Goal: Information Seeking & Learning: Learn about a topic

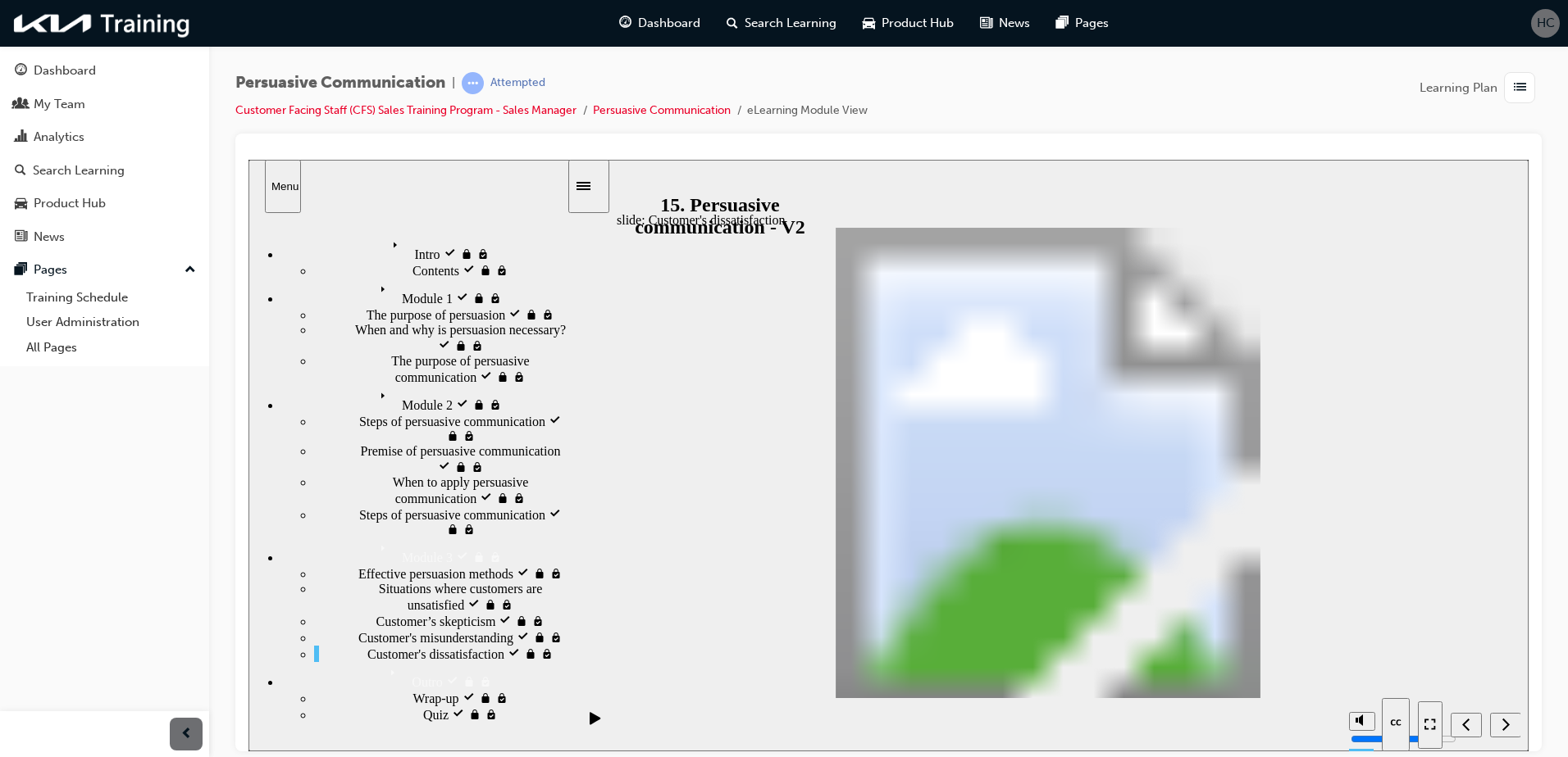
drag, startPoint x: 1051, startPoint y: 590, endPoint x: 876, endPoint y: 432, distance: 235.8
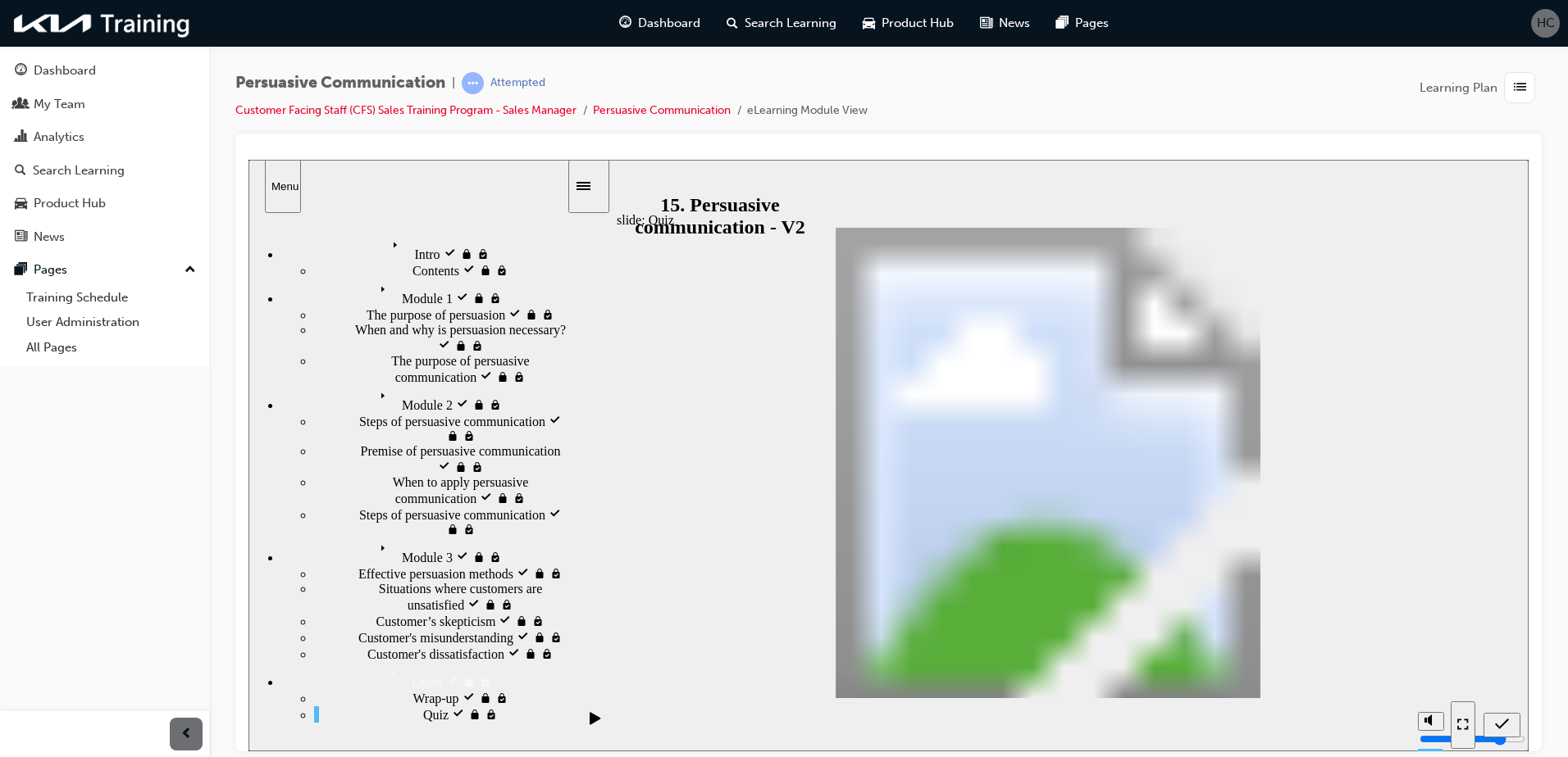
drag, startPoint x: 873, startPoint y: 570, endPoint x: 1036, endPoint y: 424, distance: 218.8
drag, startPoint x: 1215, startPoint y: 564, endPoint x: 1208, endPoint y: 410, distance: 154.2
radio input "true"
drag, startPoint x: 810, startPoint y: 393, endPoint x: 1363, endPoint y: 528, distance: 569.2
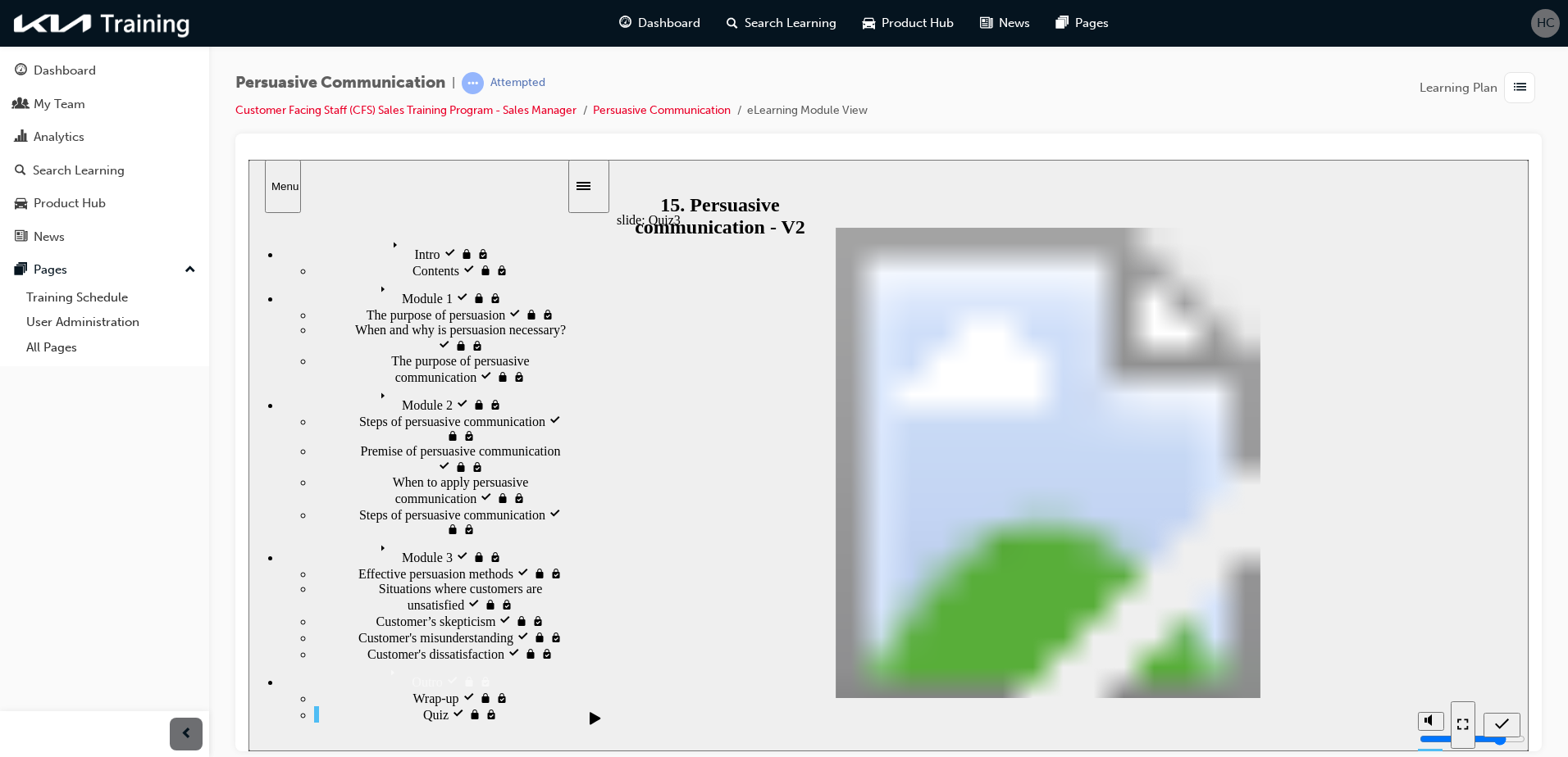
drag, startPoint x: 1144, startPoint y: 389, endPoint x: 800, endPoint y: 527, distance: 370.6
drag, startPoint x: 941, startPoint y: 400, endPoint x: 1137, endPoint y: 544, distance: 243.2
drag, startPoint x: 1297, startPoint y: 394, endPoint x: 938, endPoint y: 541, distance: 387.9
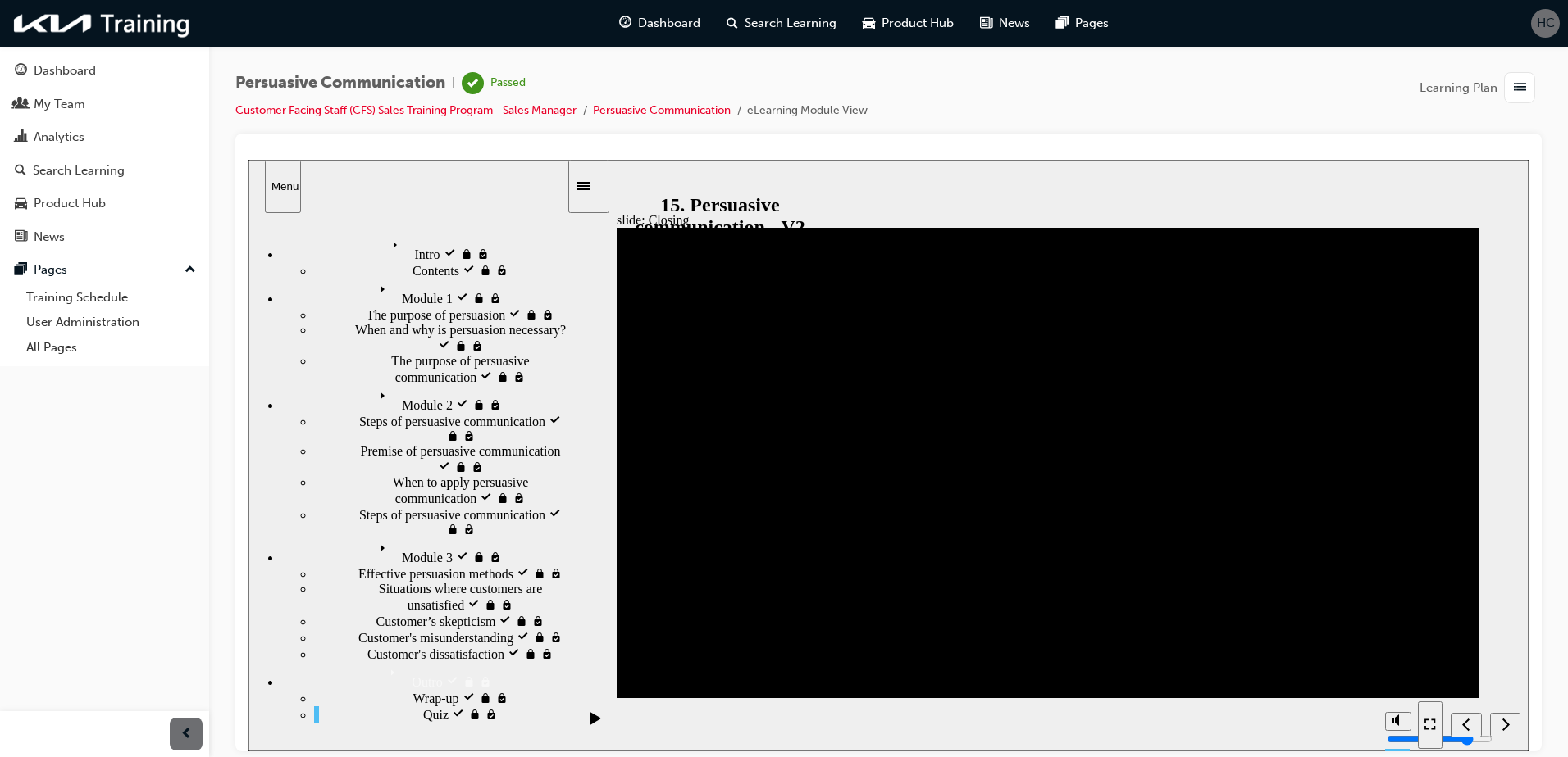
click at [1504, 88] on div "button" at bounding box center [1520, 88] width 31 height 31
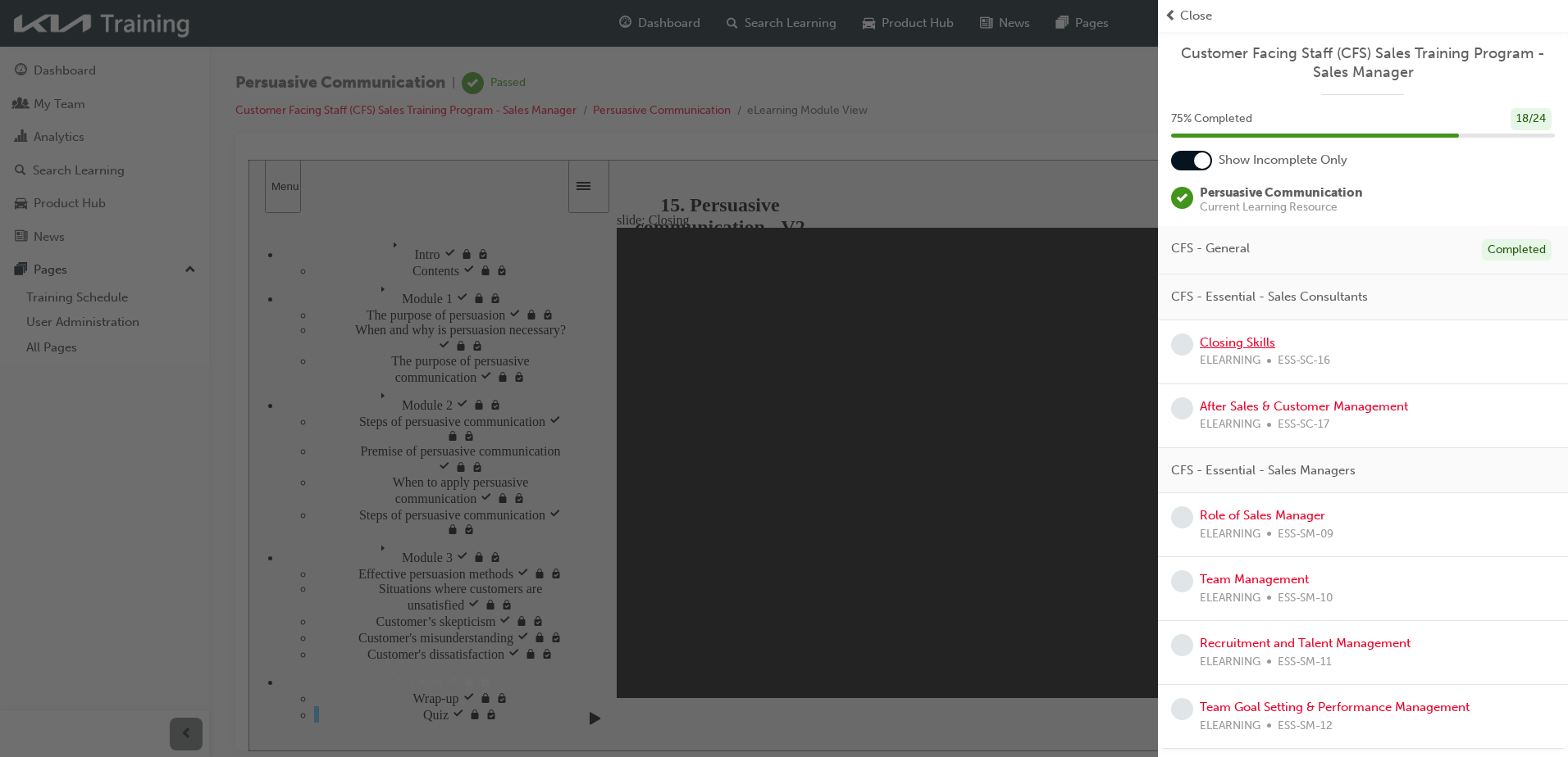
click at [1262, 337] on link "Closing Skills" at bounding box center [1238, 343] width 75 height 15
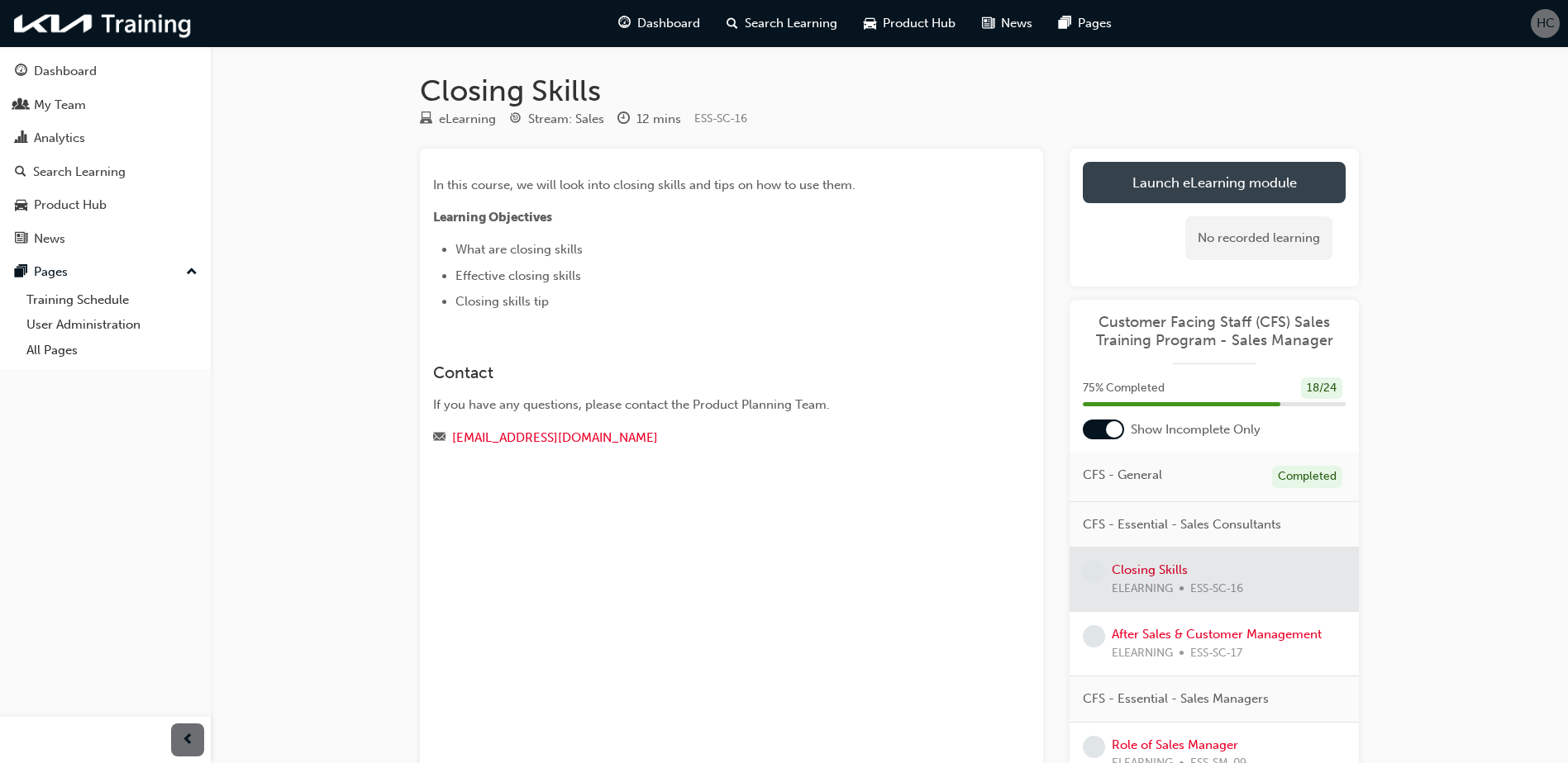
click at [1181, 182] on link "Launch eLearning module" at bounding box center [1214, 182] width 263 height 41
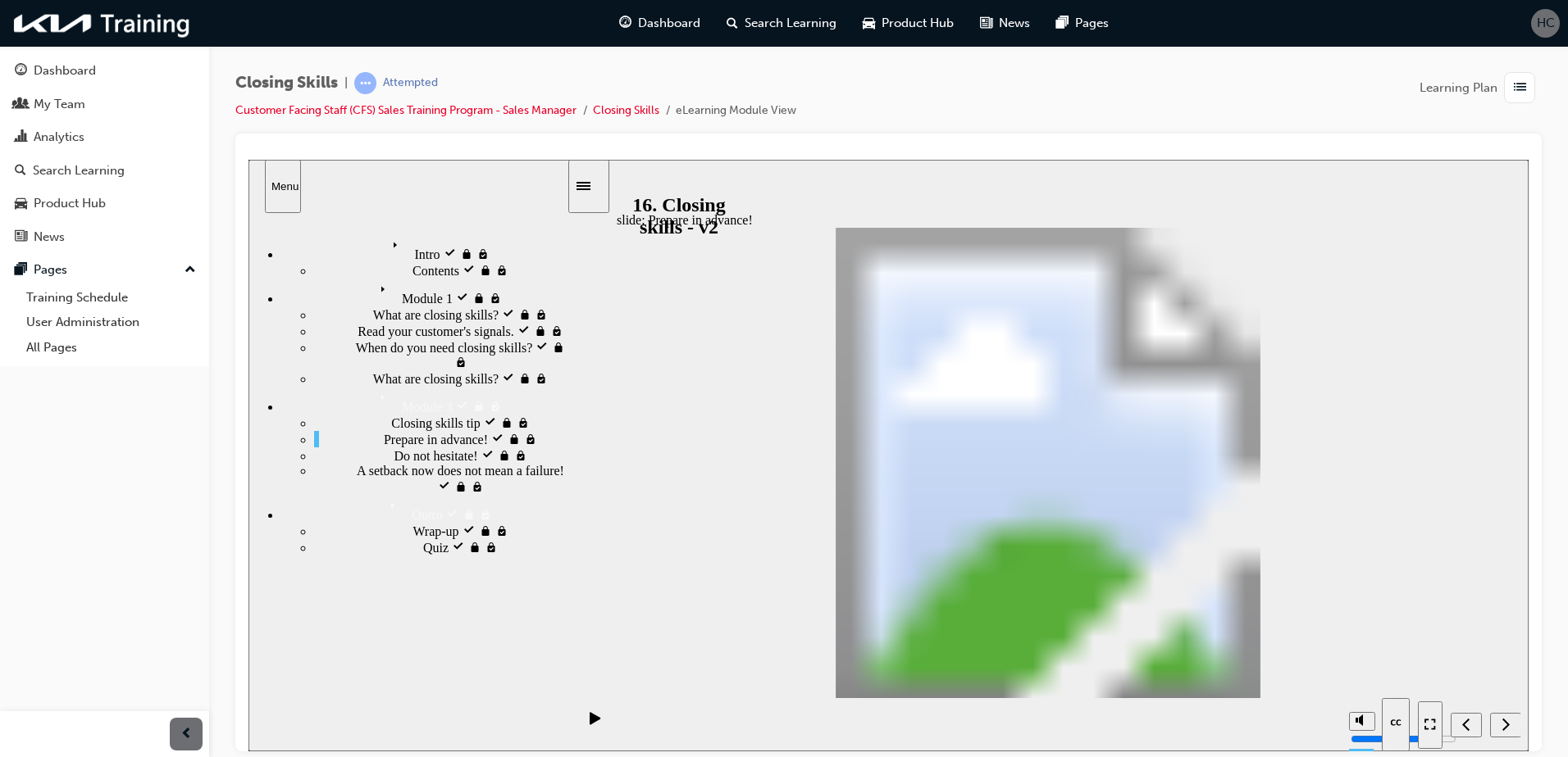
click at [1321, 97] on div "Closing Skills | Attempted Customer Facing Staff (CFS) Sales Training Program -…" at bounding box center [888, 102] width 1306 height 61
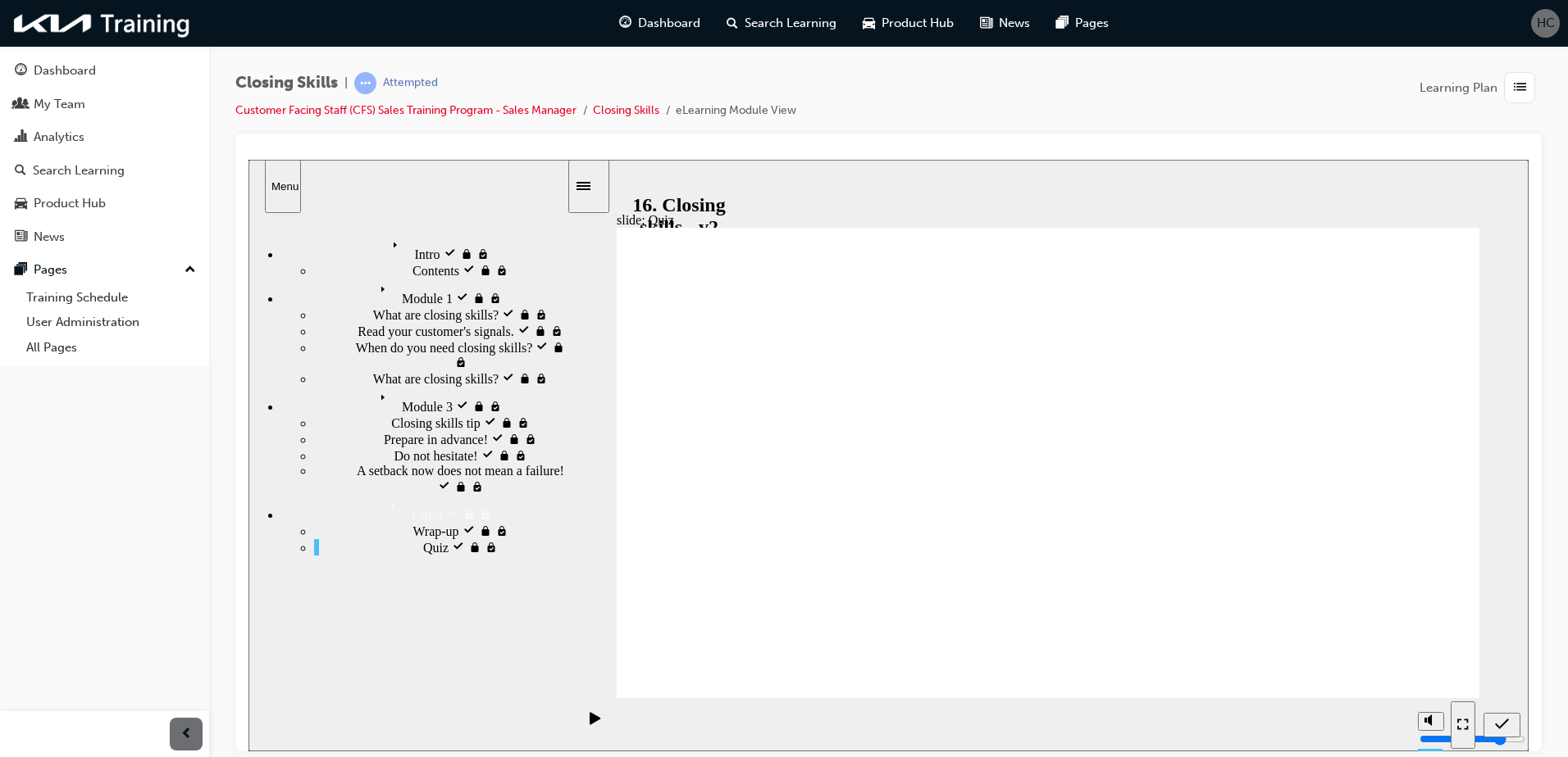
radio input "true"
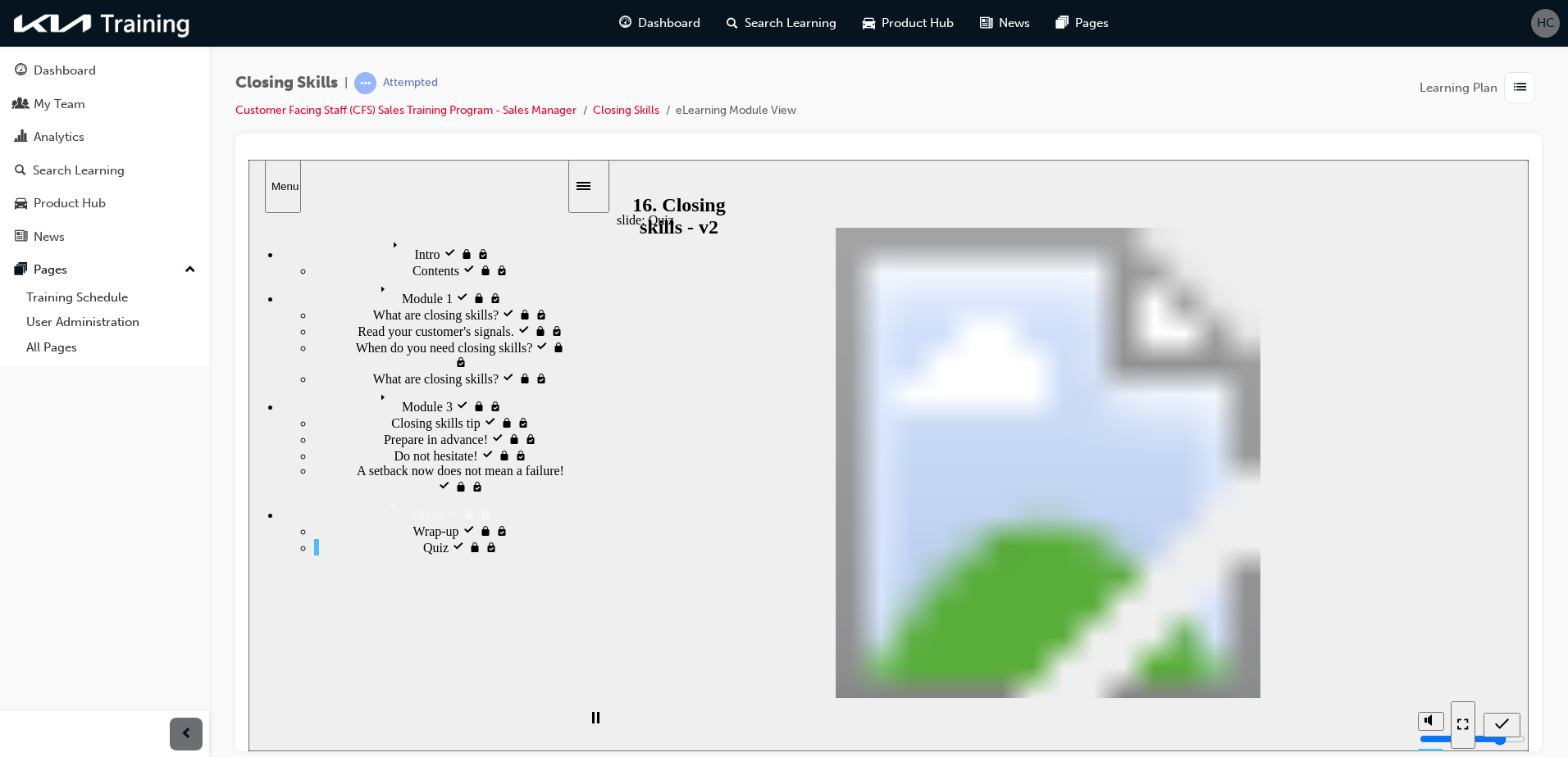
radio input "true"
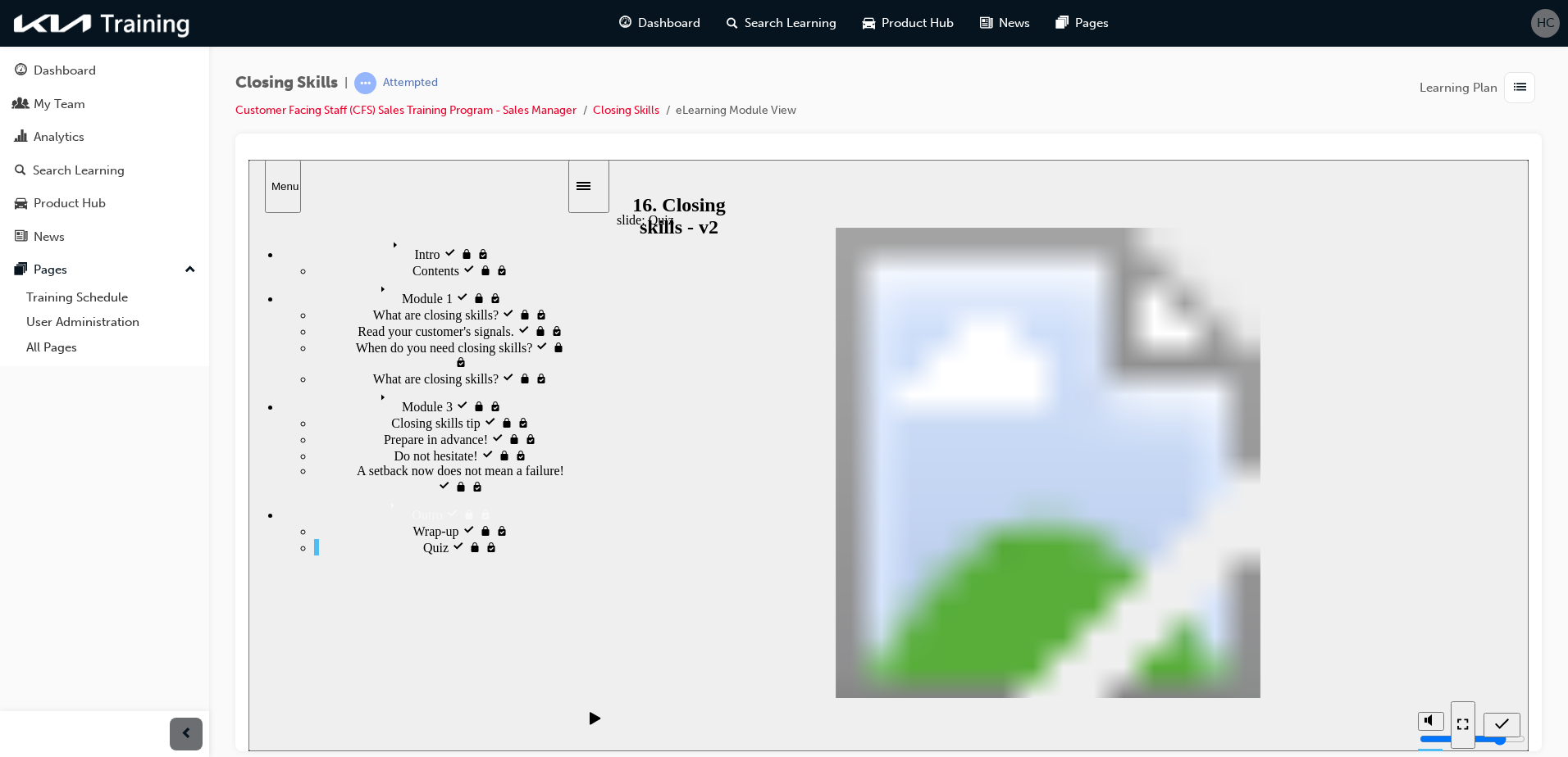
radio input "true"
click at [1516, 83] on span "list-icon" at bounding box center [1520, 88] width 12 height 20
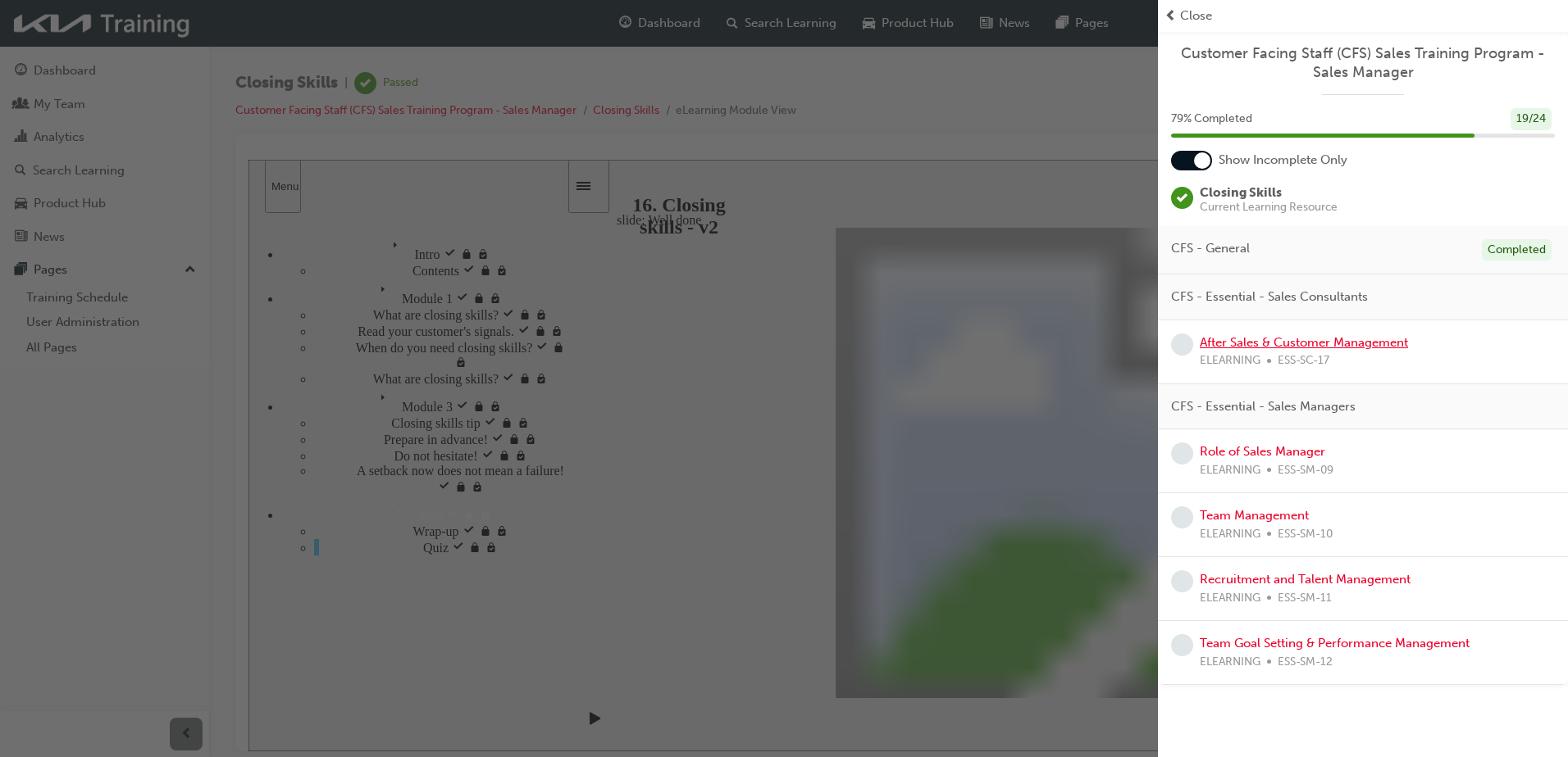
click at [1294, 345] on link "After Sales & Customer Management" at bounding box center [1305, 343] width 209 height 15
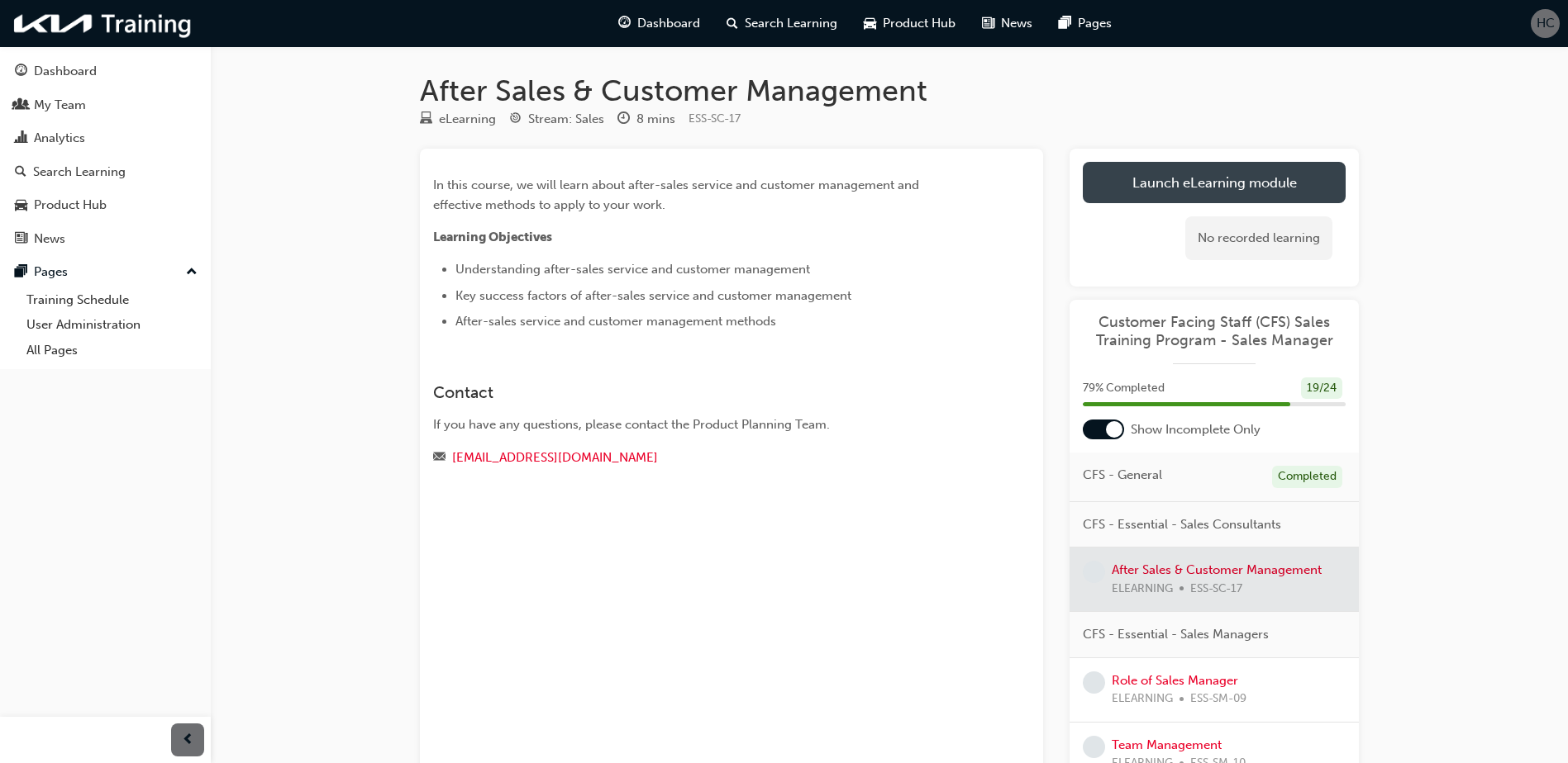
click at [1218, 184] on link "Launch eLearning module" at bounding box center [1214, 182] width 263 height 41
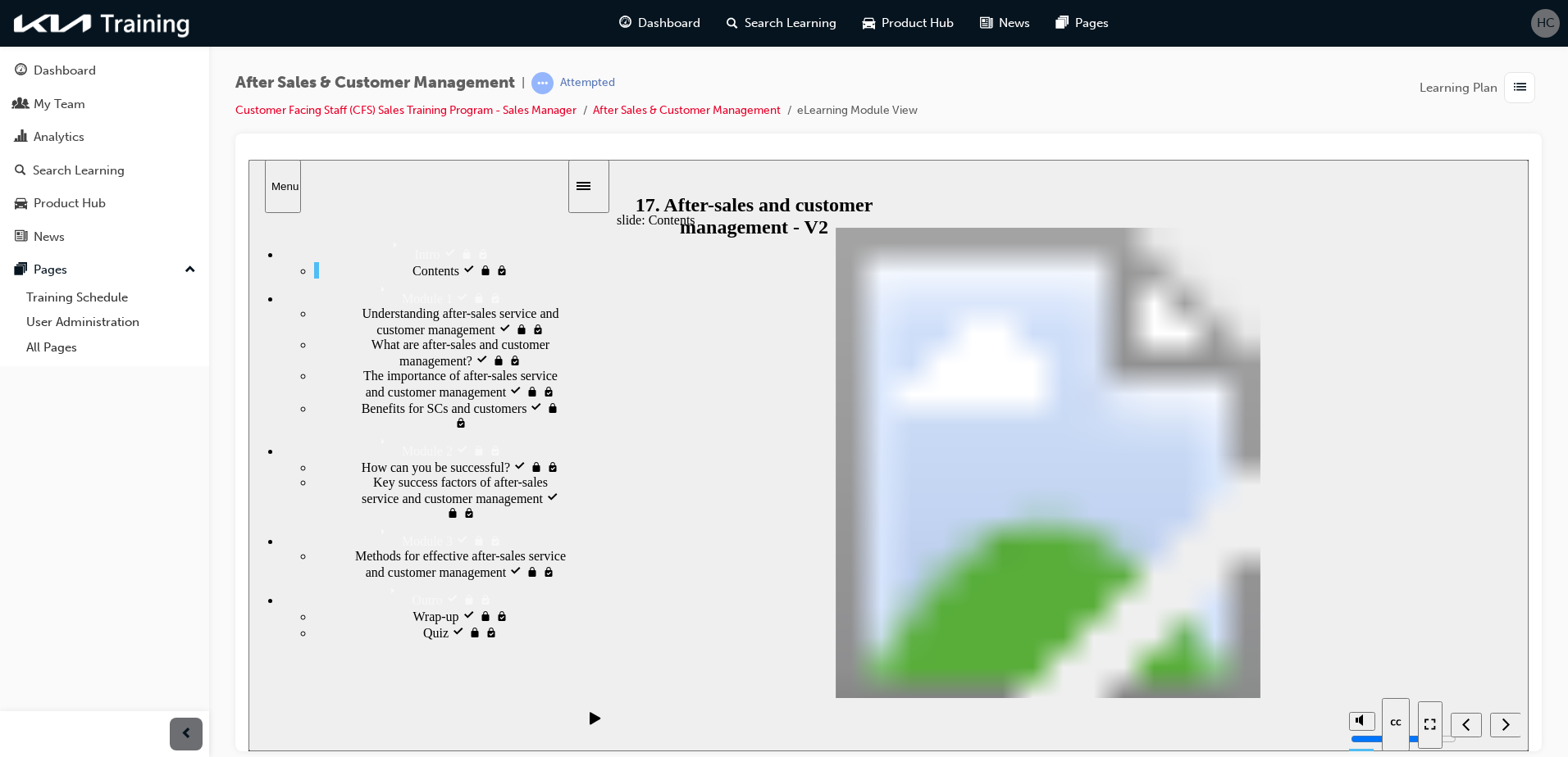
click at [1482, 570] on div "slide: What are after-sales service and customer management? What is the common…" at bounding box center [889, 454] width 1281 height 592
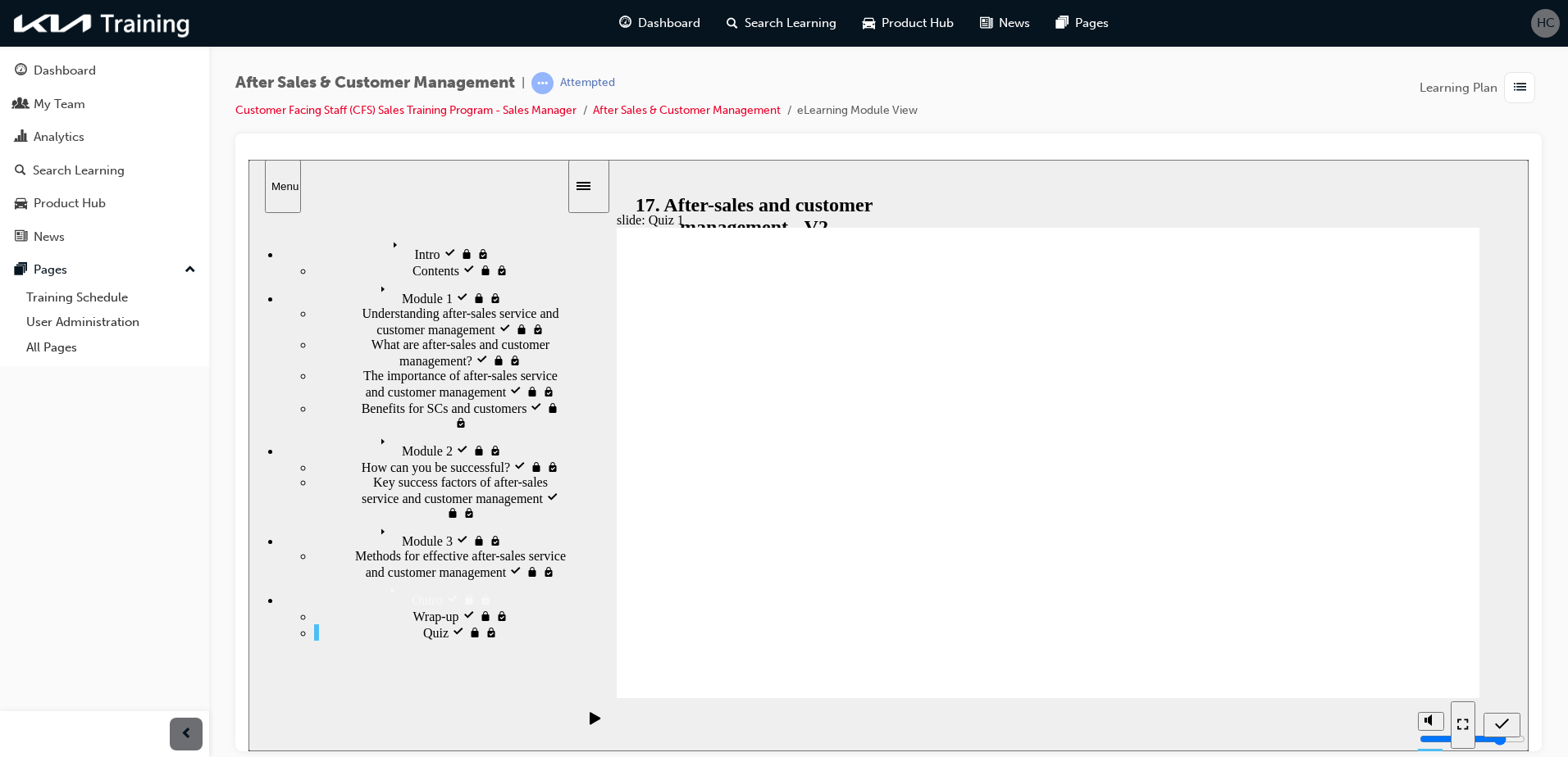
radio input "true"
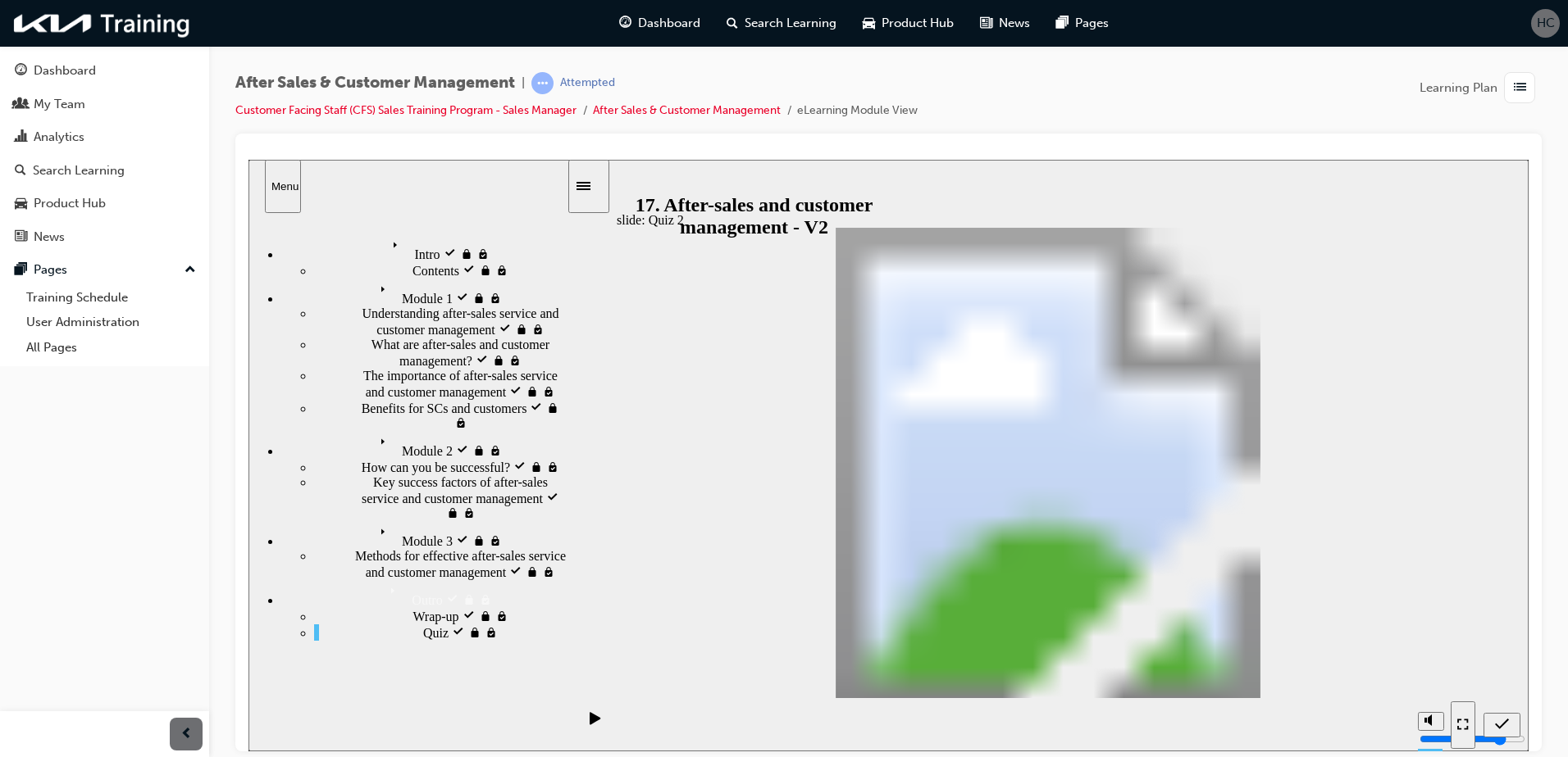
radio input "true"
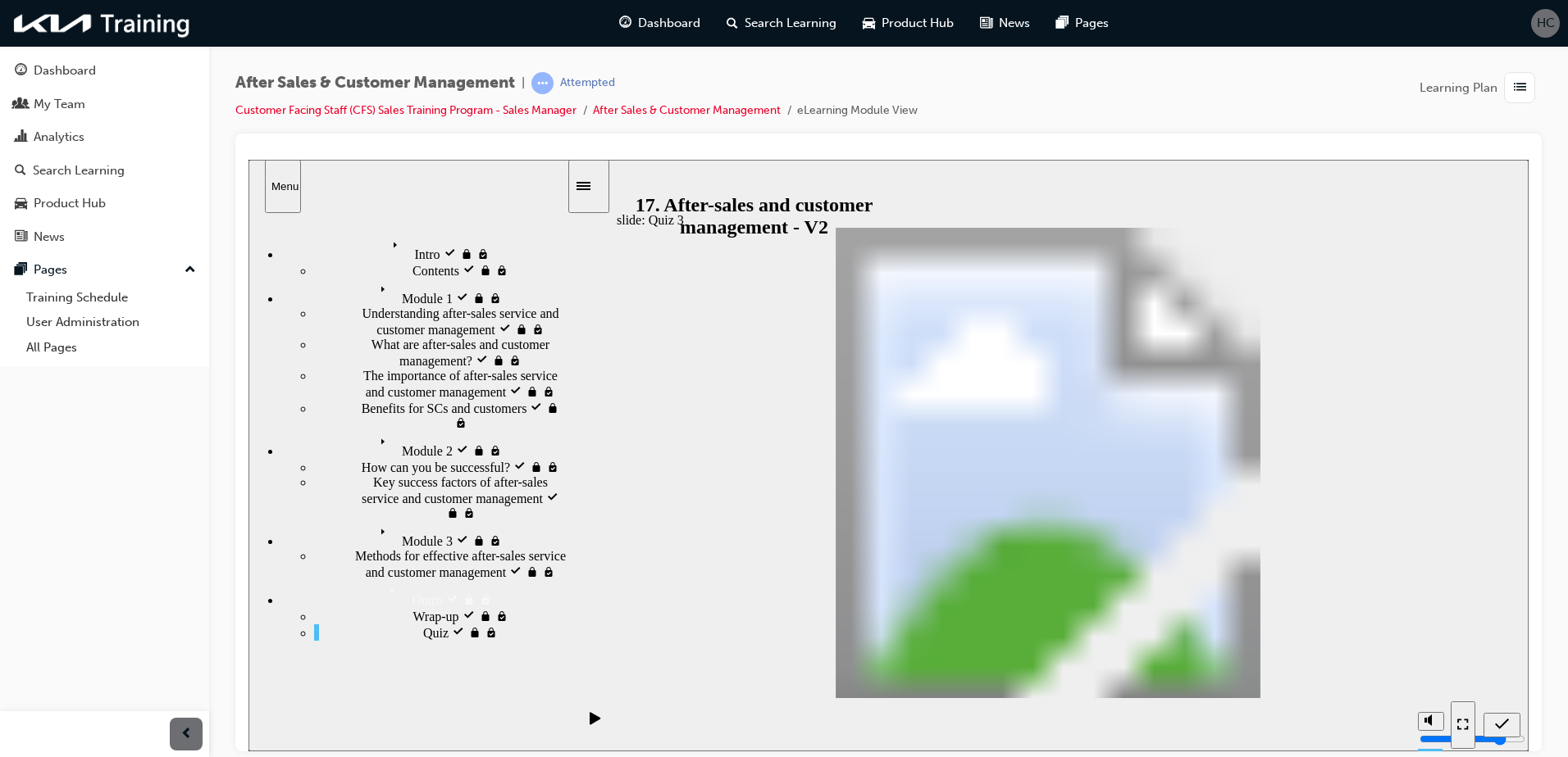
radio input "true"
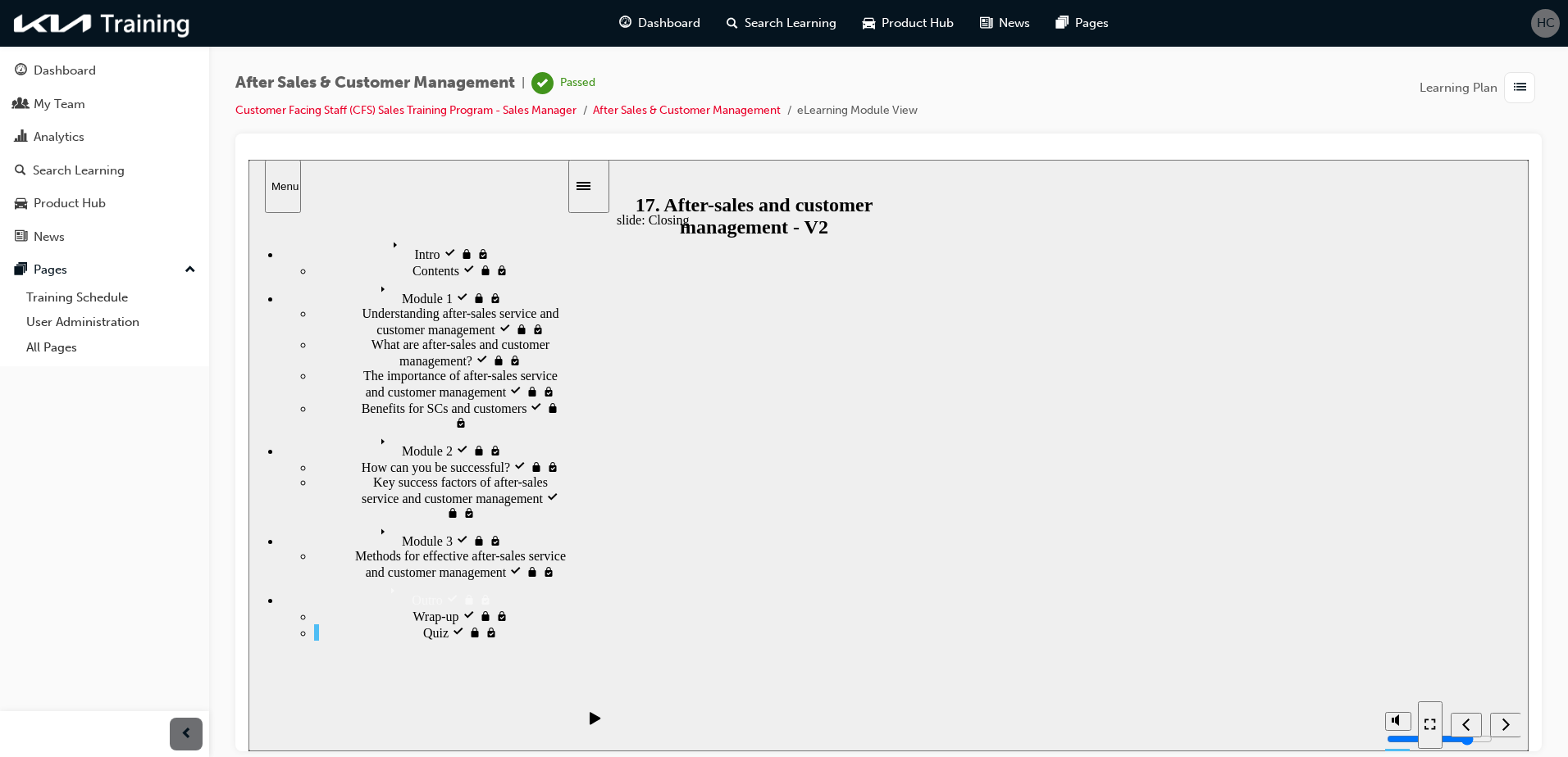
click at [1511, 81] on div "button" at bounding box center [1520, 88] width 31 height 31
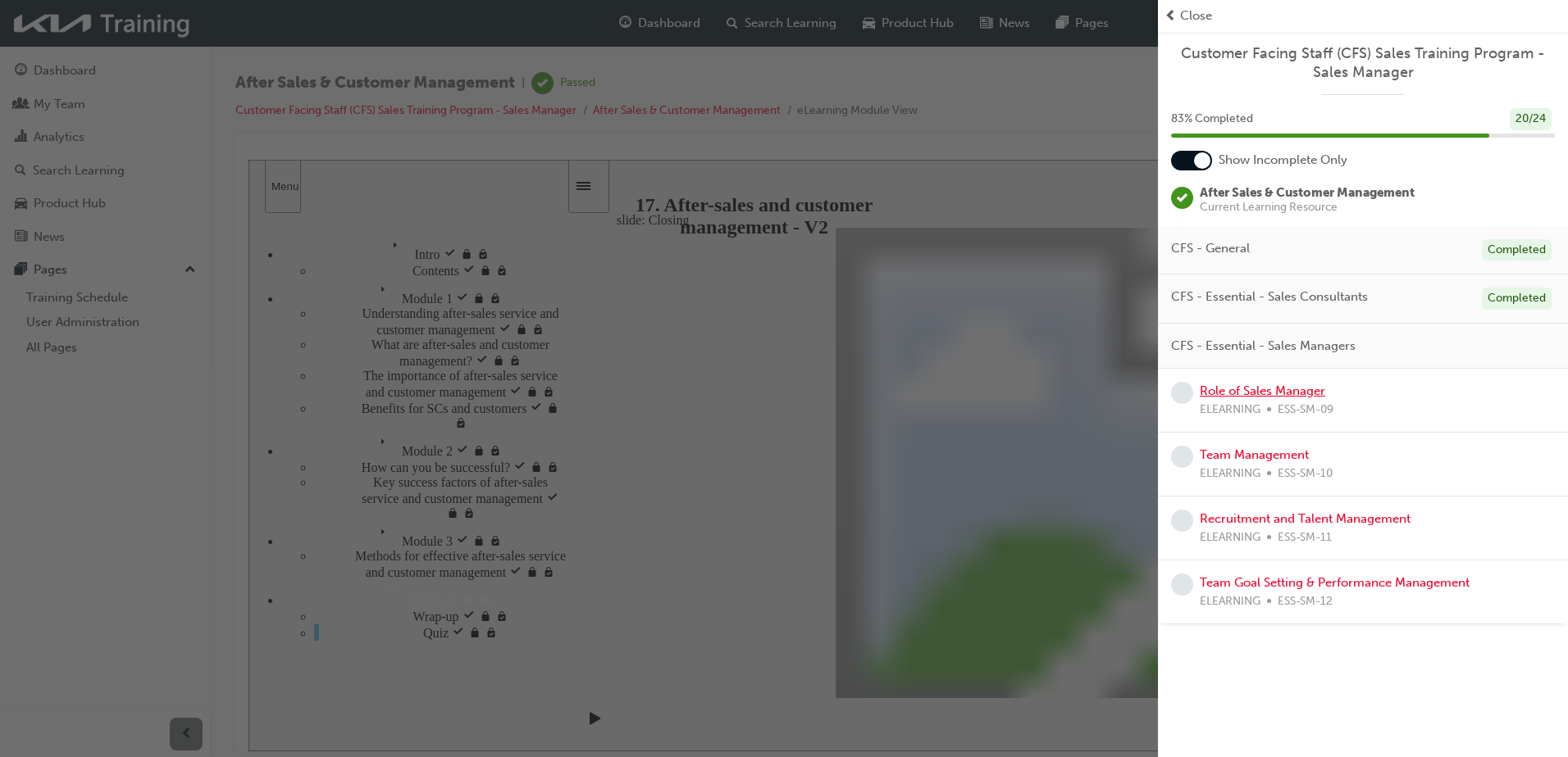
click at [1300, 387] on link "Role of Sales Manager" at bounding box center [1262, 391] width 125 height 15
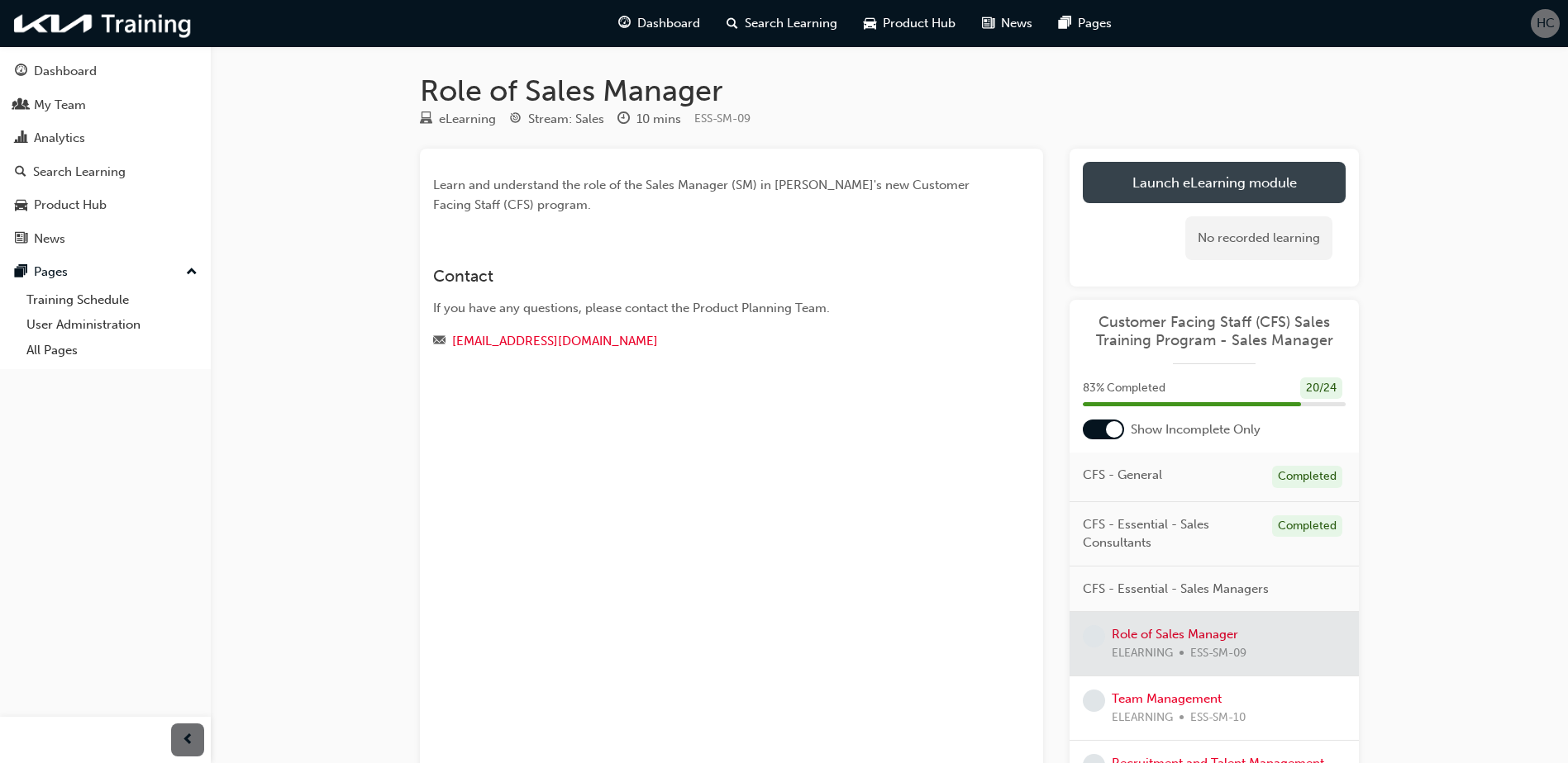
click at [1313, 194] on link "Launch eLearning module" at bounding box center [1214, 182] width 263 height 41
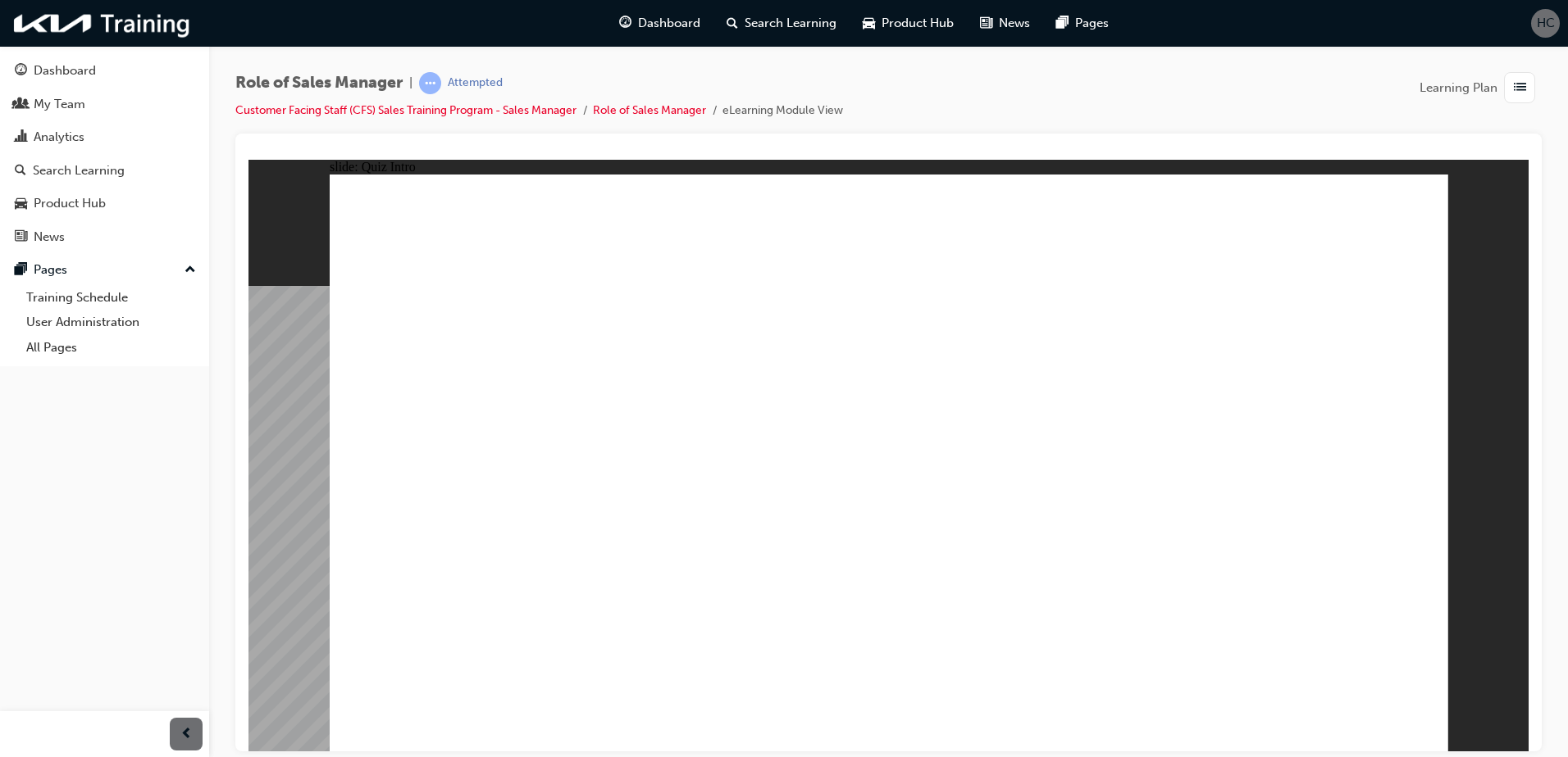
checkbox input "true"
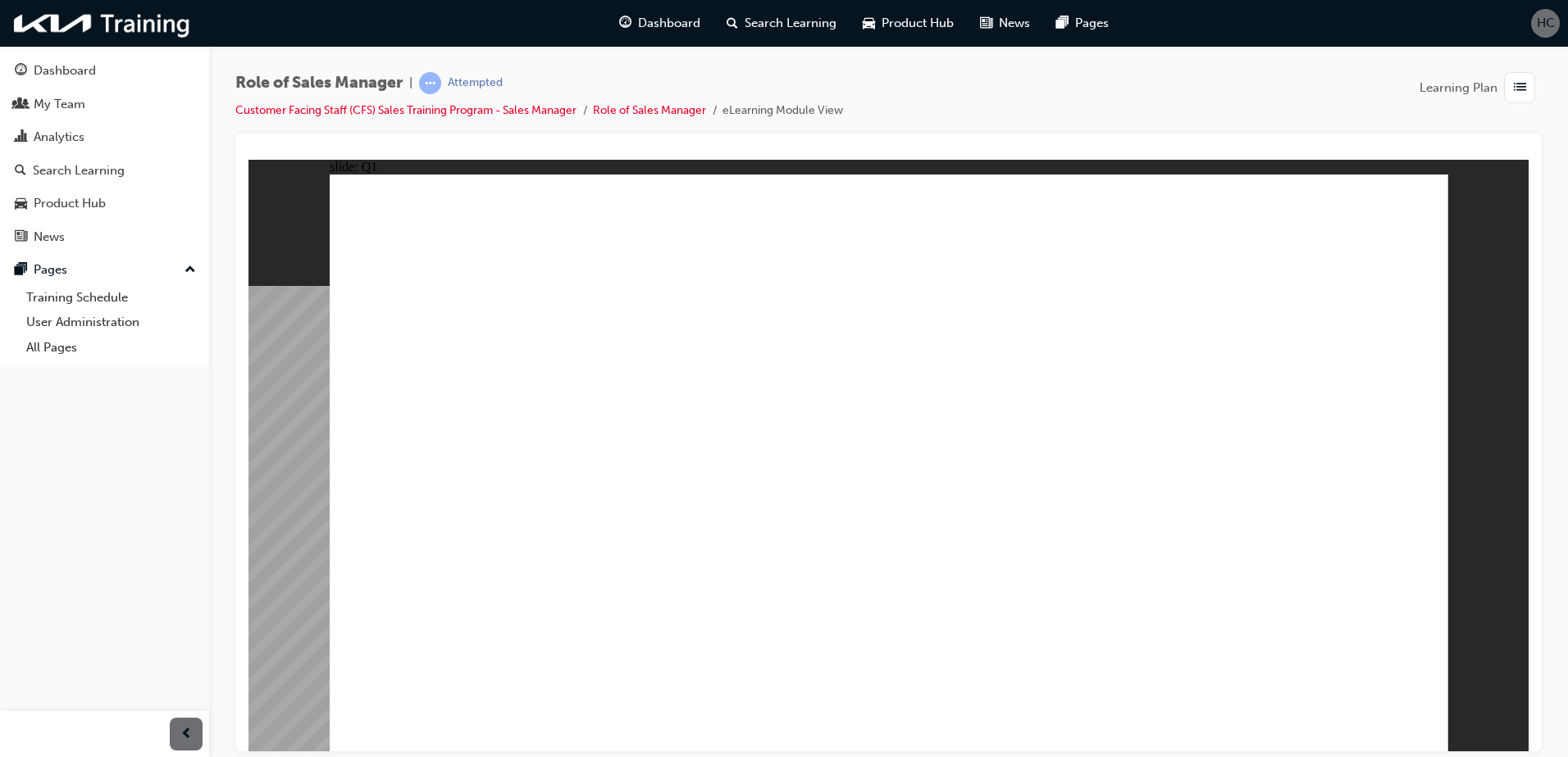
checkbox input "true"
radio input "true"
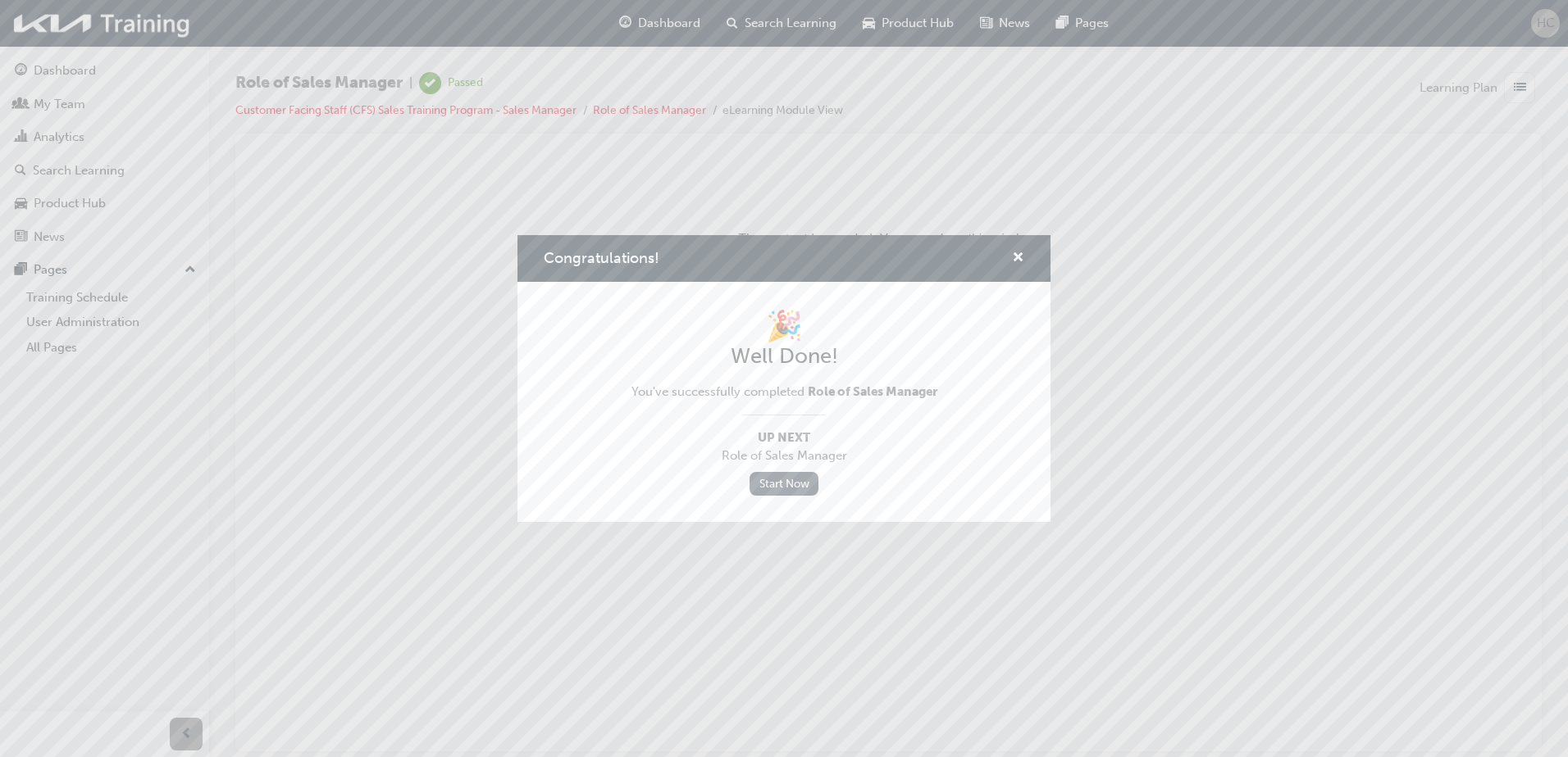
click at [775, 485] on link "Start Now" at bounding box center [783, 484] width 69 height 24
click at [777, 479] on link "Start Now" at bounding box center [783, 484] width 69 height 24
click at [1023, 251] on span "cross-icon" at bounding box center [1017, 259] width 12 height 15
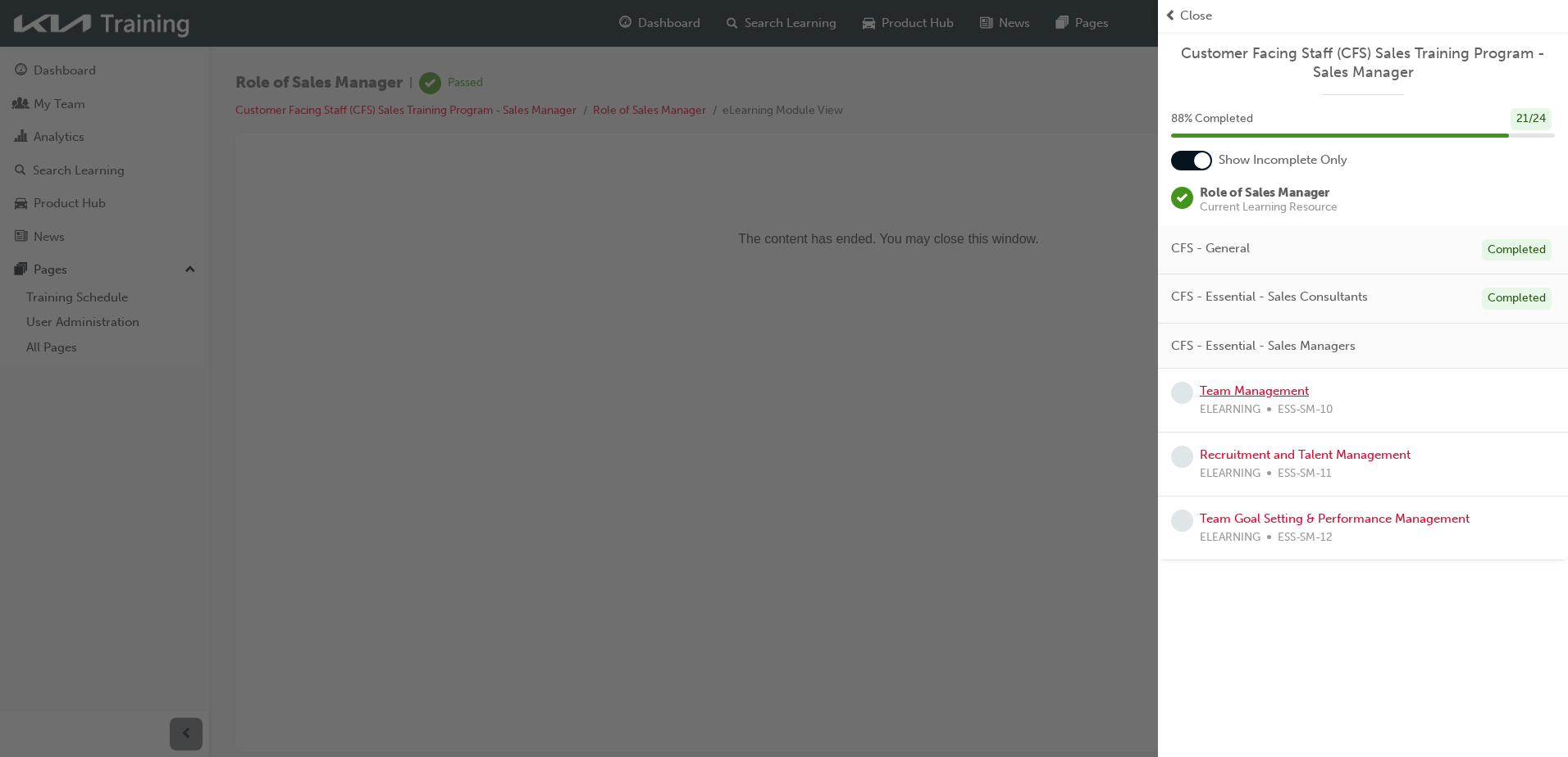
click at [1258, 389] on link "Team Management" at bounding box center [1254, 391] width 109 height 15
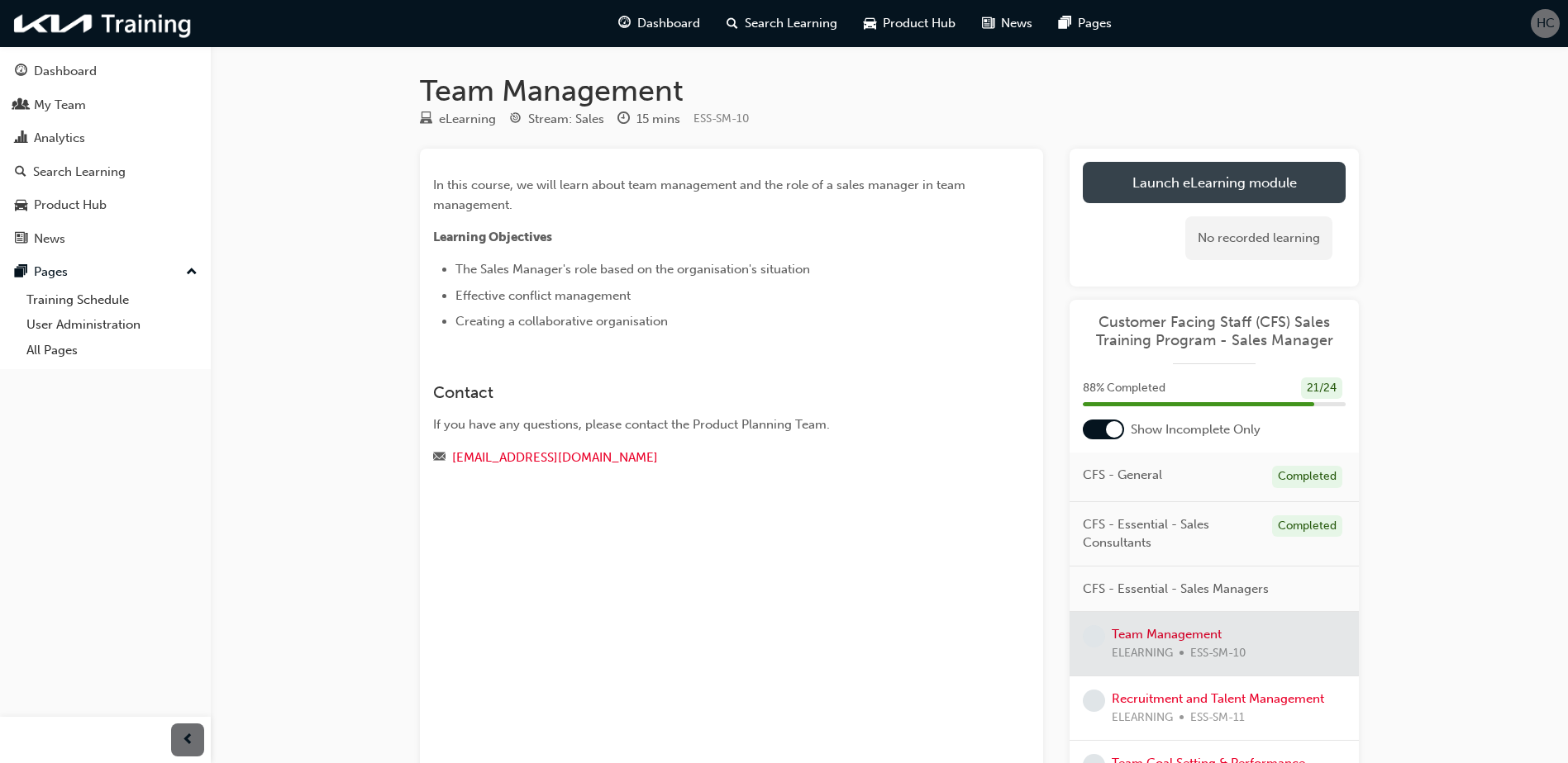
click at [1196, 194] on link "Launch eLearning module" at bounding box center [1214, 182] width 263 height 41
